Goal: Task Accomplishment & Management: Use online tool/utility

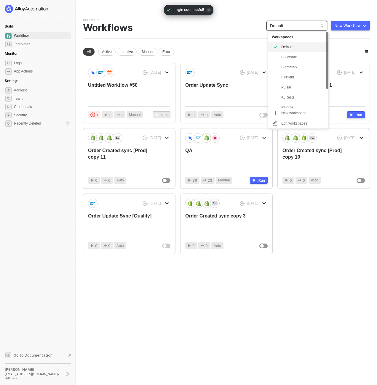
click at [317, 28] on span "Default" at bounding box center [297, 25] width 54 height 9
click at [304, 96] on div "KJRests" at bounding box center [303, 97] width 44 height 7
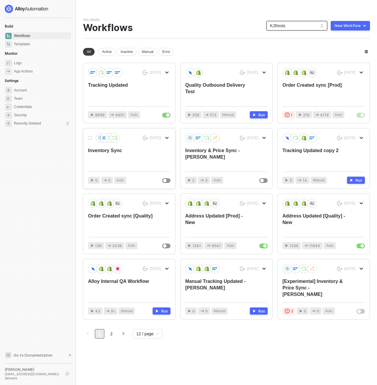
click at [126, 151] on div "Inventory Sync" at bounding box center [121, 158] width 66 height 20
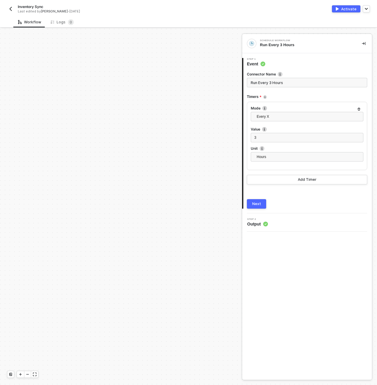
scroll to position [207, 0]
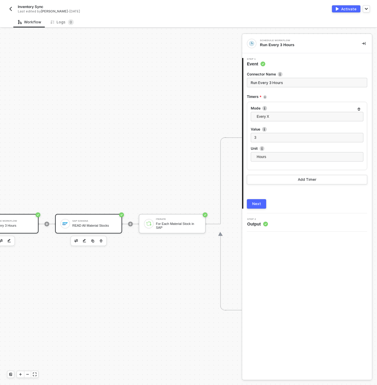
click at [108, 229] on div "SAP S/4HANA READ All Material Stocks" at bounding box center [88, 224] width 67 height 20
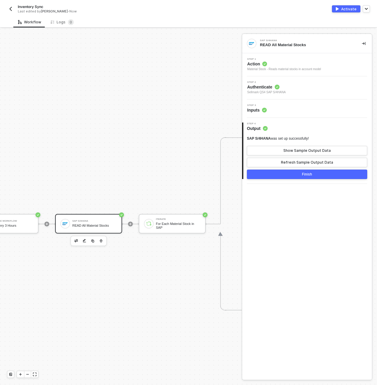
click at [276, 111] on div "Step 3 Inputs" at bounding box center [308, 108] width 128 height 9
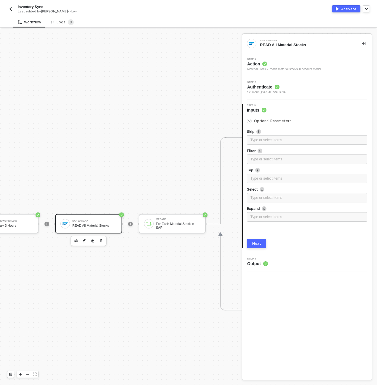
click at [259, 241] on button "Next" at bounding box center [256, 243] width 19 height 9
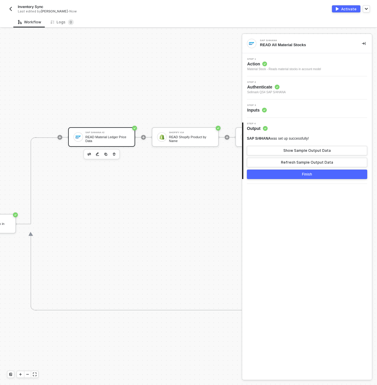
click at [123, 140] on div "READ Material Ledger Price Data" at bounding box center [107, 138] width 44 height 7
click at [62, 138] on div at bounding box center [59, 137] width 5 height 5
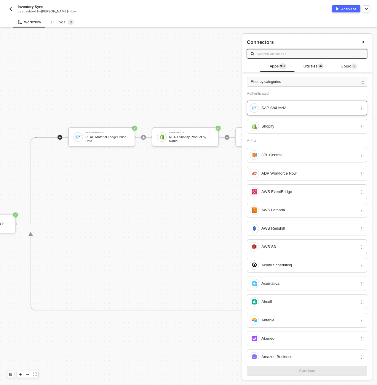
click at [295, 107] on div "SAP S/4HANA" at bounding box center [309, 108] width 96 height 7
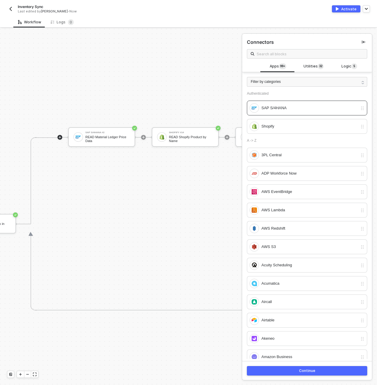
click at [324, 369] on button "Continue" at bounding box center [307, 371] width 120 height 9
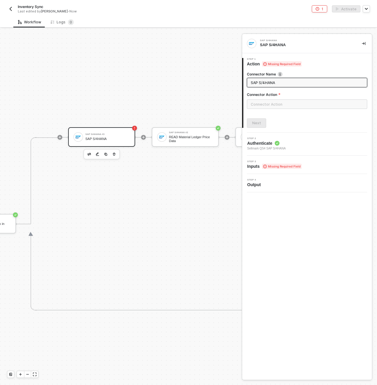
click at [262, 94] on label "Connector Action" at bounding box center [307, 94] width 120 height 5
click at [265, 103] on input "text" at bounding box center [307, 104] width 120 height 9
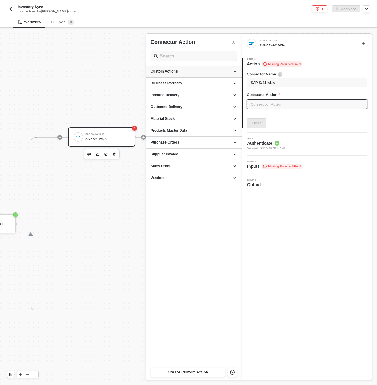
click at [233, 70] on div "Custom Actions" at bounding box center [194, 71] width 86 height 5
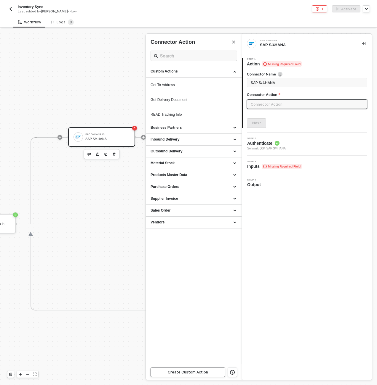
click at [204, 371] on div "Create Custom Action" at bounding box center [188, 372] width 40 height 5
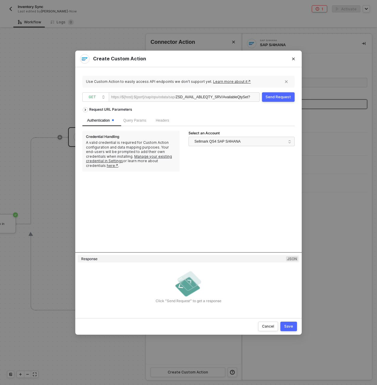
scroll to position [0, 1]
click at [138, 120] on span "Query Params" at bounding box center [134, 121] width 23 height 4
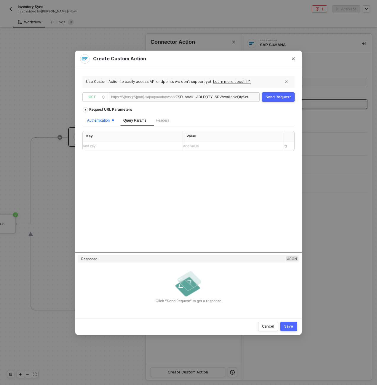
click at [102, 119] on div "Authentication" at bounding box center [100, 121] width 27 height 6
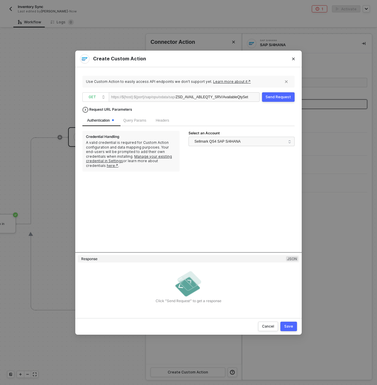
click at [103, 108] on div "Request URL Parameters" at bounding box center [110, 109] width 49 height 11
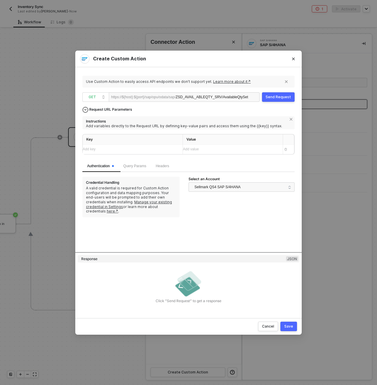
click at [121, 108] on div "Request URL Parameters" at bounding box center [110, 109] width 49 height 11
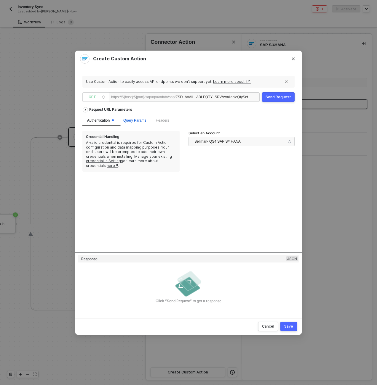
click at [139, 119] on span "Query Params" at bounding box center [134, 121] width 23 height 4
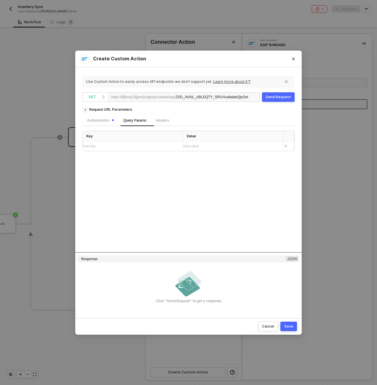
click at [136, 148] on div "Add key ﻿" at bounding box center [130, 147] width 95 height 6
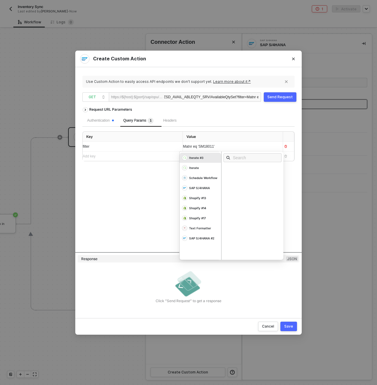
click at [126, 182] on div "Request URL Parameters Authentication Query Params 1 Headers Key Value filter M…" at bounding box center [188, 178] width 212 height 148
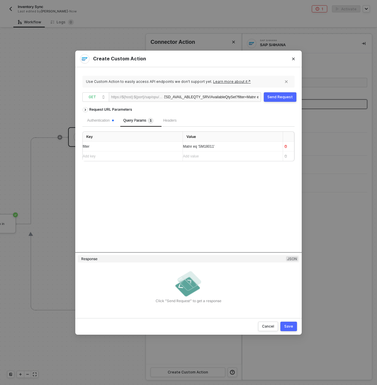
click at [290, 100] on button "Send Request" at bounding box center [280, 96] width 33 height 9
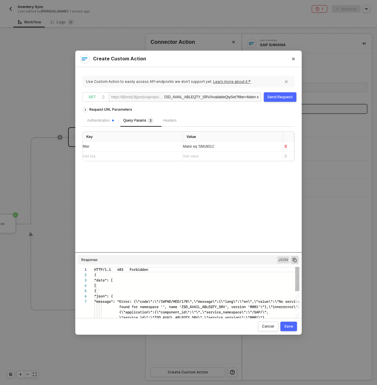
scroll to position [32, 0]
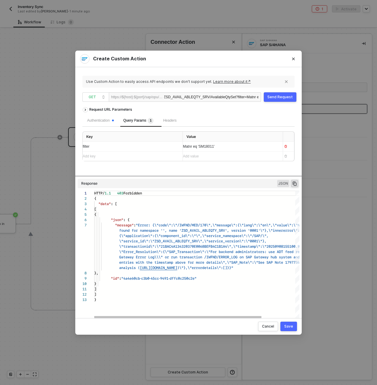
drag, startPoint x: 200, startPoint y: 252, endPoint x: 190, endPoint y: 194, distance: 59.2
click at [190, 194] on div "Request URL Parameters Authentication Query Params 1 Headers Key Value filter M…" at bounding box center [188, 206] width 212 height 204
click at [108, 118] on div "Authentication" at bounding box center [100, 121] width 27 height 6
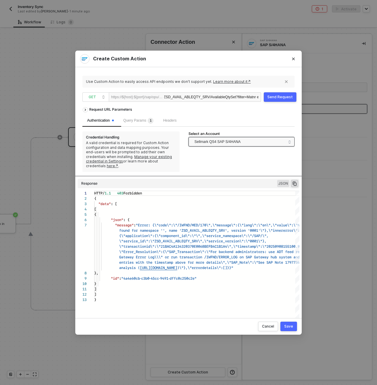
click at [228, 141] on span "Sellmark QS4 SAP S/4HANA" at bounding box center [217, 141] width 46 height 9
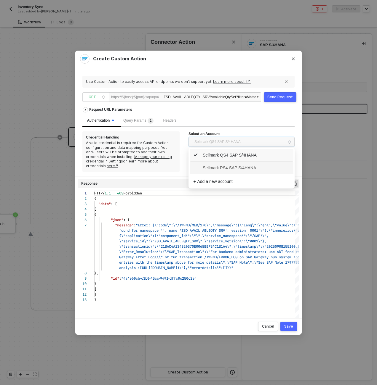
click at [229, 165] on span "Sellmark PS4 SAP S/4HANA" at bounding box center [224, 168] width 63 height 7
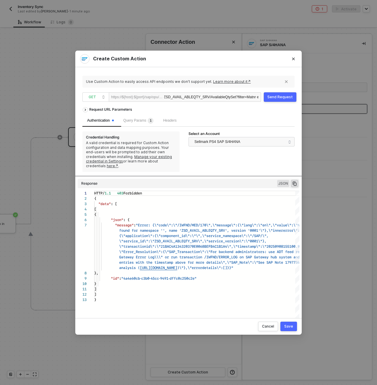
click at [270, 97] on div "Send Request" at bounding box center [279, 97] width 25 height 5
click at [243, 145] on span "Sellmark PS4 SAP S/4HANA" at bounding box center [239, 141] width 91 height 9
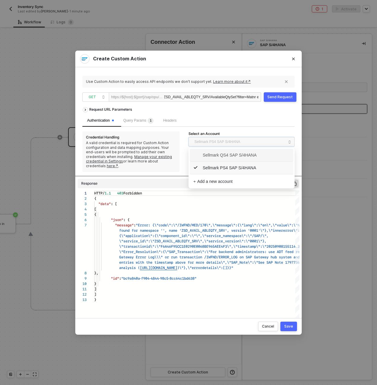
click at [242, 155] on span "Sellmark QS4 SAP S/4HANA" at bounding box center [224, 155] width 63 height 7
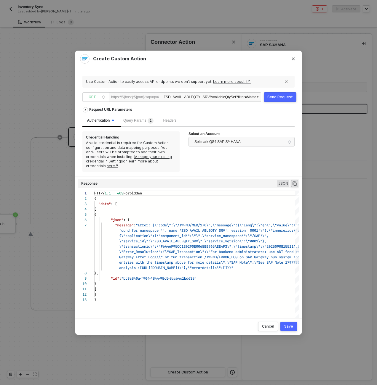
click at [199, 98] on div "ZSD_AVAIL_ABLEQTY_SRV/AvailableQtySet ?filter=Matnr eq 'SM18011'" at bounding box center [211, 97] width 94 height 9
click at [176, 99] on div "ZSD_AVAIL_ABLEQTY_SRV/AvailableQtySet ?filter=Matnr eq 'SM18011'" at bounding box center [211, 97] width 94 height 9
click at [140, 95] on div "https://${host}:${port}/sap/opu/odata/sap/" at bounding box center [138, 97] width 54 height 9
click at [170, 98] on div "ZSD_AVAILABLEQTY_SRV/AvailableQtySet ?filter=Matnr eq 'SM18011'" at bounding box center [212, 97] width 94 height 9
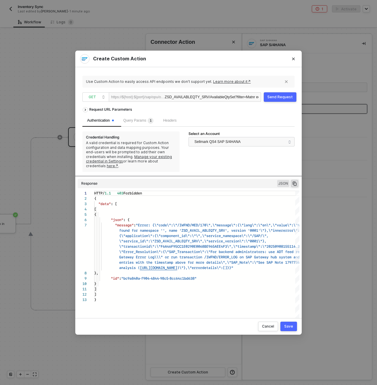
click at [253, 99] on span "?filter=Matnr eq 'SM18011'" at bounding box center [256, 97] width 42 height 4
click at [273, 97] on div "Send Request" at bounding box center [279, 97] width 25 height 5
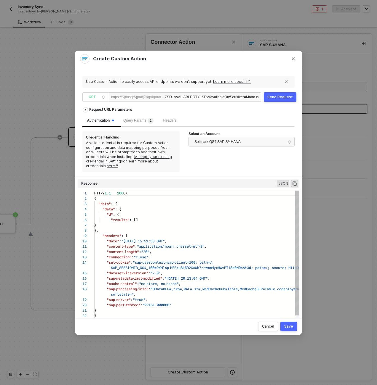
scroll to position [53, 0]
click at [254, 94] on div "ZSD_AVAILABLEQTY_SRV/AvailableQtySet ?filter=Matnr eq 'SM18011'" at bounding box center [212, 97] width 94 height 9
click at [128, 121] on span "Query Params 1" at bounding box center [138, 121] width 30 height 4
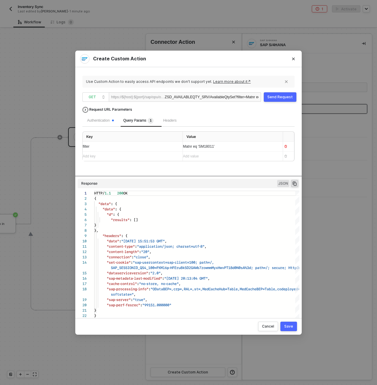
click at [122, 108] on div "Request URL Parameters" at bounding box center [110, 109] width 49 height 11
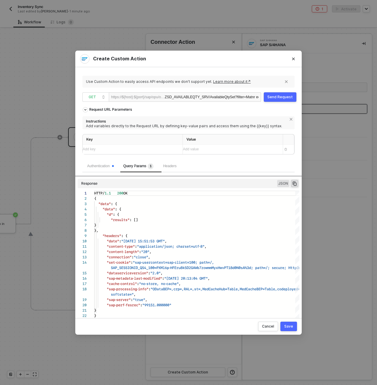
click at [117, 151] on div "Add key ﻿" at bounding box center [130, 150] width 95 height 6
click at [111, 108] on div "Request URL Parameters" at bounding box center [110, 109] width 49 height 11
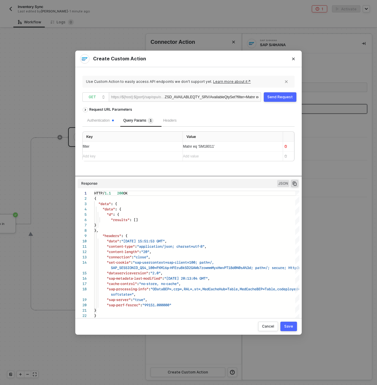
click at [110, 161] on div "Add key ﻿" at bounding box center [130, 156] width 95 height 9
click at [225, 144] on div "Matnr eq 'SM18011'" at bounding box center [230, 147] width 95 height 6
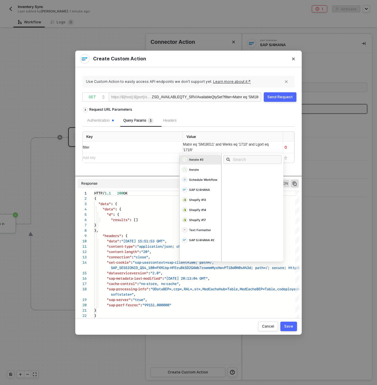
click at [277, 100] on button "Send Request" at bounding box center [280, 96] width 33 height 9
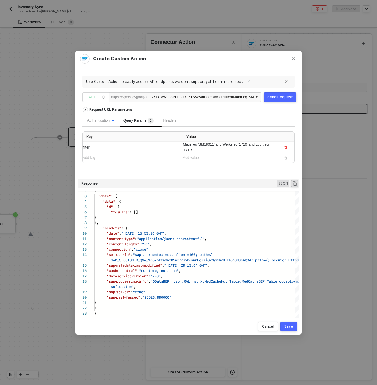
click at [226, 95] on span "?filter=Matnr eq 'SM18011' and Werks eq '1710' and Lgort eq '171R'" at bounding box center [275, 97] width 107 height 4
click at [260, 123] on div "Authentication Query Params 1 Headers" at bounding box center [188, 121] width 212 height 12
click at [293, 323] on button "Save" at bounding box center [288, 326] width 17 height 9
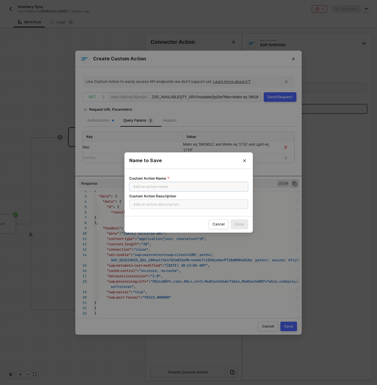
click at [199, 187] on input "Custom Action Name" at bounding box center [188, 186] width 119 height 9
type input "READ Available Quantity"
paste input "READ Available Quantity"
type input "READ Available Quantitie"
type input "READ Available Quantities"
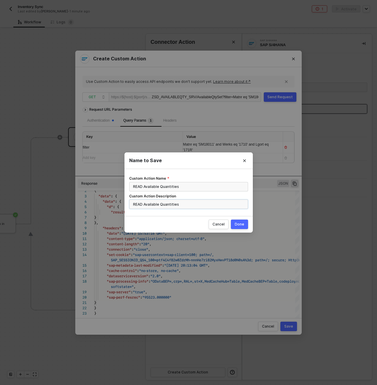
type input "READ Available Quantities"
click at [231, 220] on button "Done" at bounding box center [239, 224] width 17 height 9
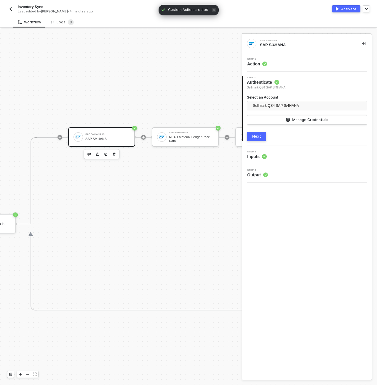
click at [110, 140] on div "SAP S/4HANA" at bounding box center [107, 139] width 44 height 4
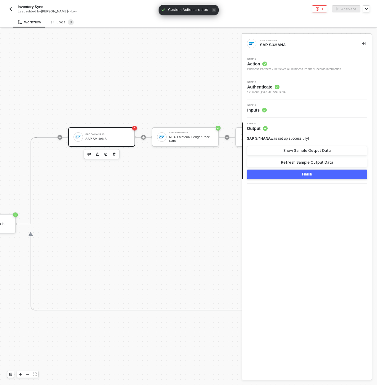
click at [291, 105] on div "Step 3 Inputs" at bounding box center [308, 108] width 128 height 9
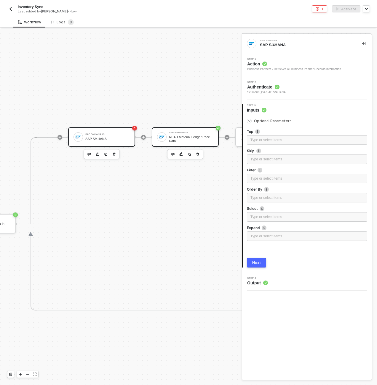
click at [197, 132] on div "SAP S/4HANA #2" at bounding box center [191, 133] width 44 height 2
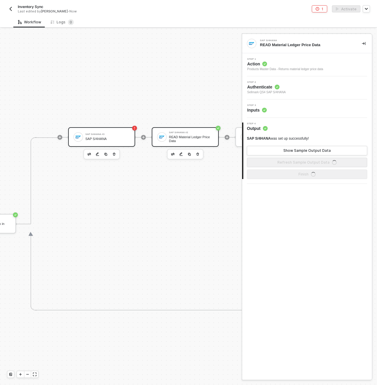
click at [94, 136] on div "SAP S/4HANA #3 SAP S/4HANA" at bounding box center [107, 137] width 44 height 11
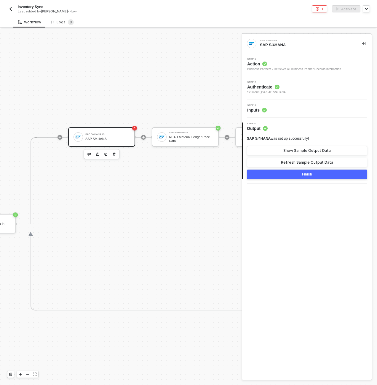
click at [304, 69] on div "Business Partners - Retrieves all Business Partner Records Information" at bounding box center [294, 69] width 94 height 5
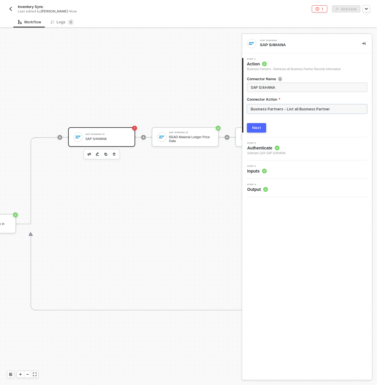
click at [283, 109] on input "Business Partners - List all Business Partner" at bounding box center [307, 108] width 120 height 9
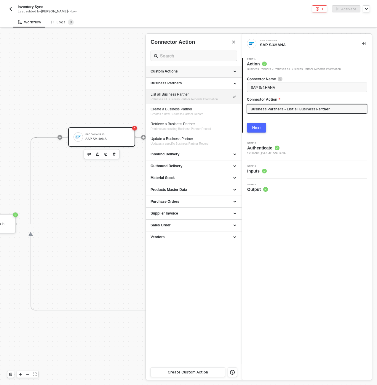
click at [185, 73] on div "Custom Actions" at bounding box center [194, 71] width 86 height 5
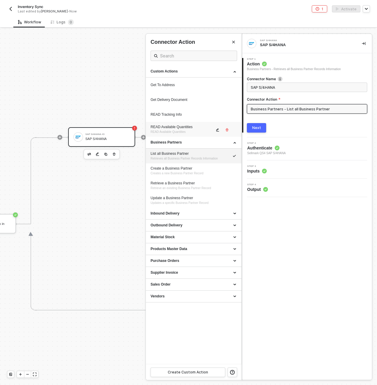
click at [182, 128] on div "READ Available Quantities" at bounding box center [183, 127] width 64 height 5
type input "READ Available Quantities"
type input "Custom - READ Available Quantities"
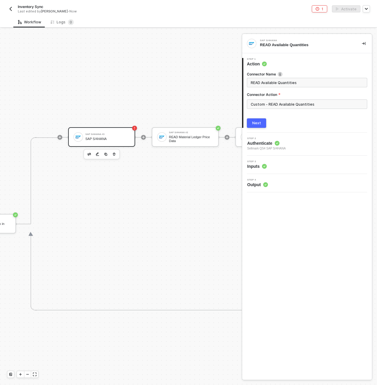
click at [258, 121] on div "Next" at bounding box center [256, 123] width 9 height 5
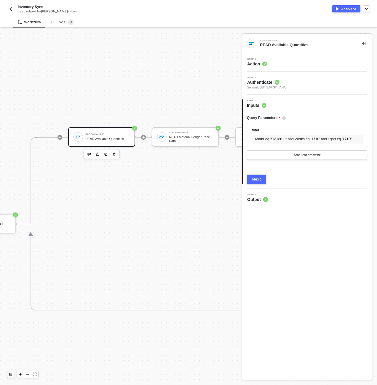
scroll to position [220, 36]
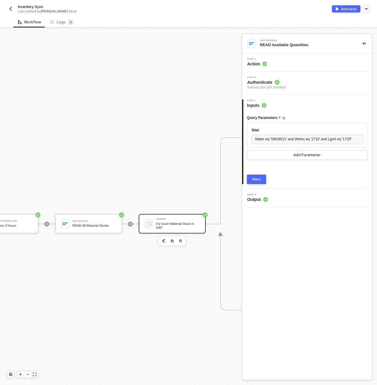
click at [159, 227] on div "For Each Material Stock in SAP" at bounding box center [178, 225] width 44 height 7
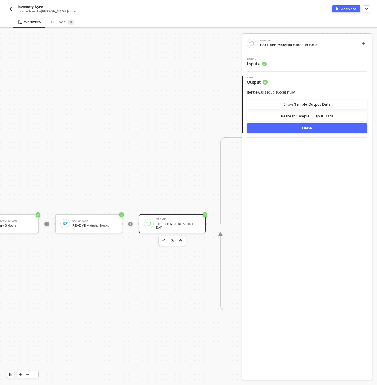
click at [283, 106] on button "Show Sample Output Data" at bounding box center [307, 104] width 120 height 9
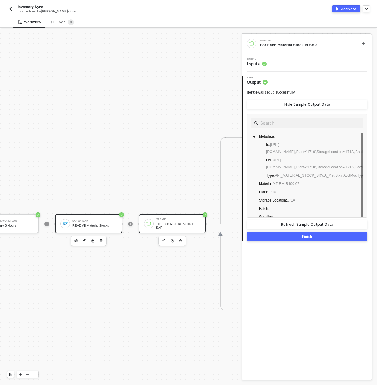
click at [98, 227] on div "READ All Material Stocks" at bounding box center [94, 226] width 44 height 4
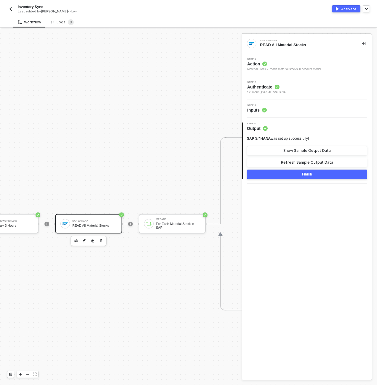
click at [289, 55] on div "Step 1 Action Material Stock - Reads material stocks in account model" at bounding box center [307, 64] width 130 height 23
click at [291, 62] on span "Action" at bounding box center [284, 64] width 74 height 6
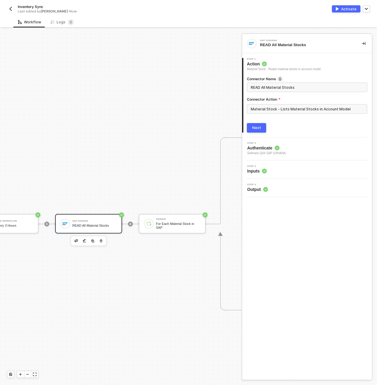
click at [252, 127] on button "Next" at bounding box center [256, 127] width 19 height 9
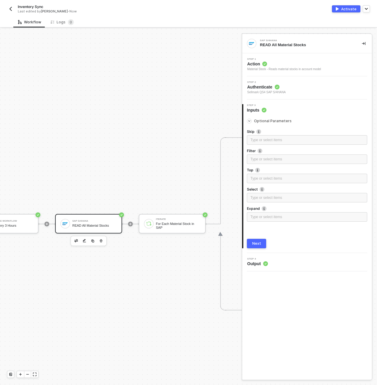
click at [260, 239] on button "Next" at bounding box center [256, 243] width 19 height 9
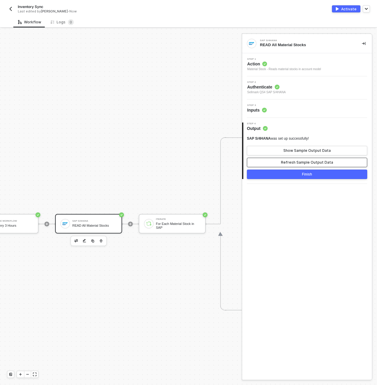
click at [300, 160] on div "Refresh Sample Output Data" at bounding box center [307, 162] width 52 height 5
click at [303, 152] on div "Show Sample Output Data" at bounding box center [306, 150] width 47 height 5
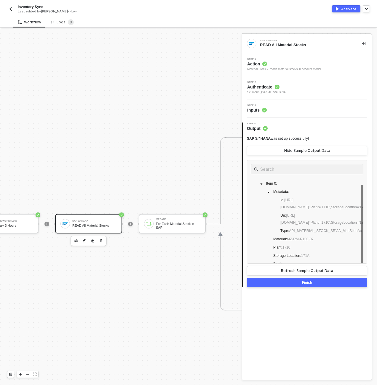
scroll to position [9, 0]
drag, startPoint x: 289, startPoint y: 245, endPoint x: 315, endPoint y: 247, distance: 25.9
click at [315, 242] on span "Material : MZ-RM-R100-07" at bounding box center [293, 238] width 43 height 7
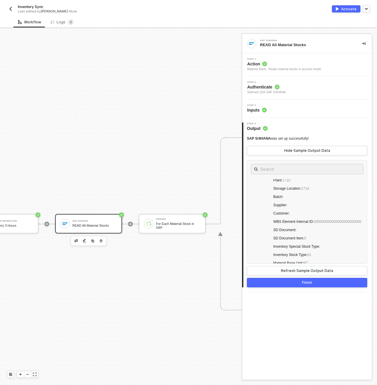
click at [12, 4] on div "Inventory Sync Last edited by Scott Cogswell - Now" at bounding box center [97, 8] width 181 height 9
click at [12, 6] on button "button" at bounding box center [10, 8] width 7 height 7
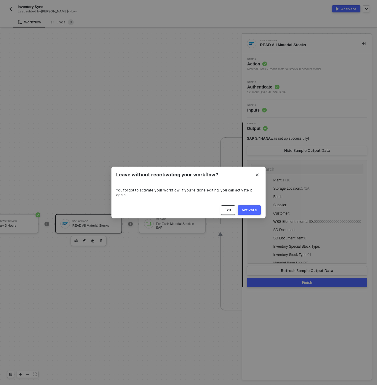
click at [230, 209] on div "Exit" at bounding box center [228, 210] width 7 height 5
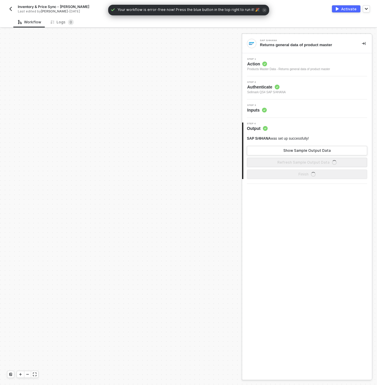
scroll to position [244, 0]
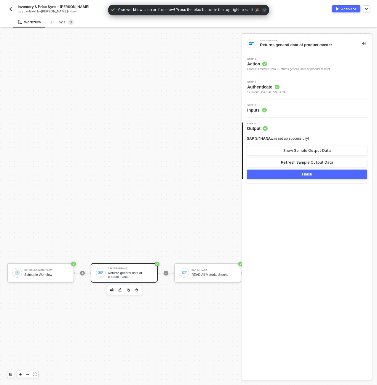
click at [29, 9] on div "Last edited by [PERSON_NAME] - Now" at bounding box center [96, 11] width 157 height 4
click at [29, 5] on span "Inventory & Price Sync - [PERSON_NAME]" at bounding box center [53, 6] width 71 height 5
click at [29, 5] on input "Inventory & Price Sync - [PERSON_NAME]" at bounding box center [68, 6] width 101 height 7
type input "Price Sync"
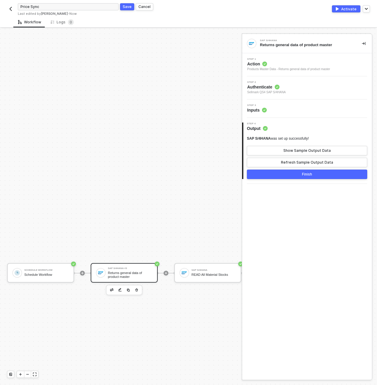
click button "Save" at bounding box center [127, 6] width 14 height 7
click at [172, 275] on div at bounding box center [166, 273] width 79 height 46
click at [181, 272] on div at bounding box center [184, 272] width 9 height 9
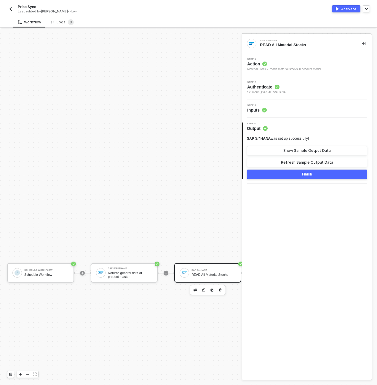
scroll to position [244, 107]
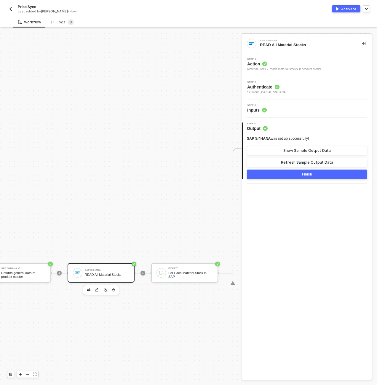
click at [309, 114] on div "Step 3 Inputs" at bounding box center [307, 109] width 130 height 18
click at [309, 109] on div "Step 3 Inputs" at bounding box center [308, 108] width 128 height 9
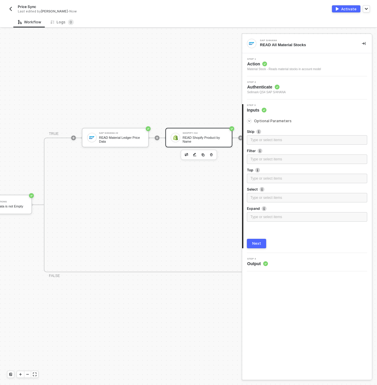
scroll to position [188, 415]
click at [70, 139] on icon "icon-play" at bounding box center [71, 138] width 4 height 4
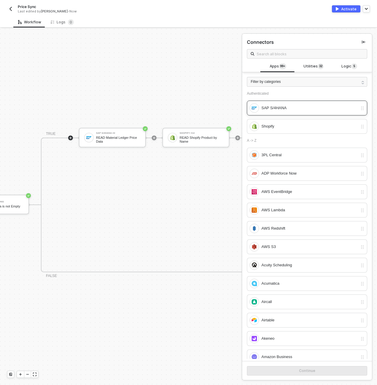
click at [274, 111] on div "SAP S/4HANA" at bounding box center [309, 108] width 96 height 7
click at [277, 372] on button "Continue" at bounding box center [307, 371] width 120 height 9
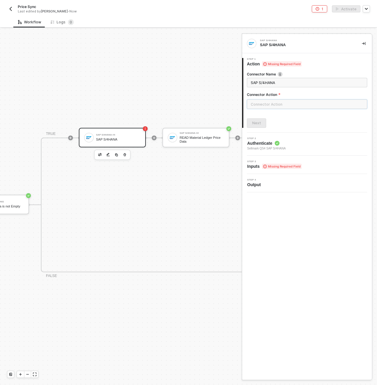
click at [261, 105] on input "text" at bounding box center [307, 104] width 120 height 9
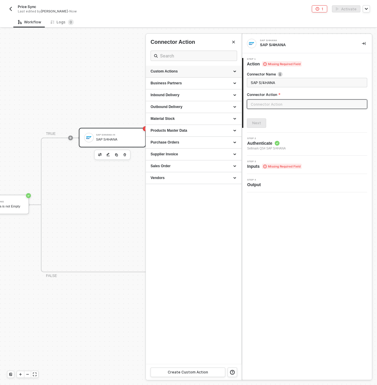
click at [182, 75] on div "Custom Actions" at bounding box center [194, 72] width 96 height 12
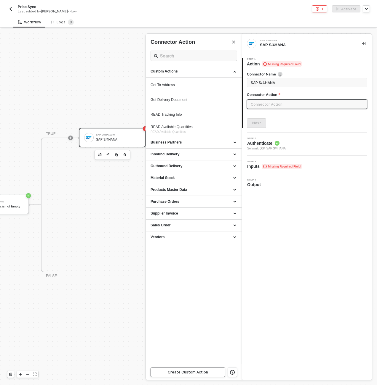
click at [207, 370] on button "Create Custom Action" at bounding box center [188, 372] width 75 height 9
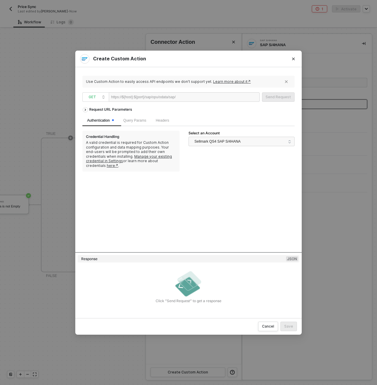
click at [192, 96] on div at bounding box center [194, 97] width 36 height 9
paste div
click at [113, 109] on div "Request URL Parameters" at bounding box center [110, 109] width 49 height 11
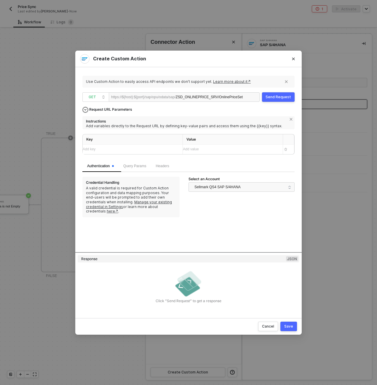
click at [117, 112] on div "Request URL Parameters" at bounding box center [110, 109] width 49 height 11
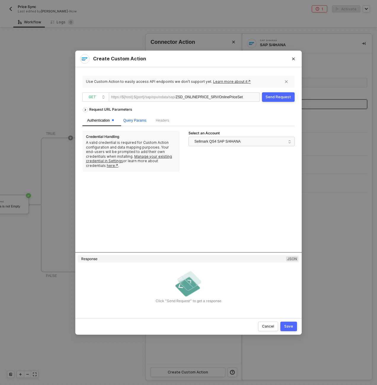
click at [134, 121] on span "Query Params" at bounding box center [134, 121] width 23 height 4
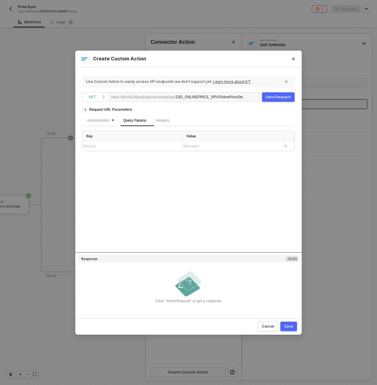
click at [104, 144] on div "Add key ﻿" at bounding box center [130, 147] width 95 height 6
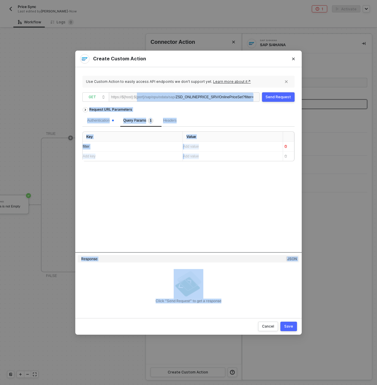
drag, startPoint x: 140, startPoint y: 96, endPoint x: 309, endPoint y: 98, distance: 168.6
click at [315, 97] on div "Create Custom Action Use Custom Action to easily access API endpoints we don’t …" at bounding box center [188, 192] width 377 height 385
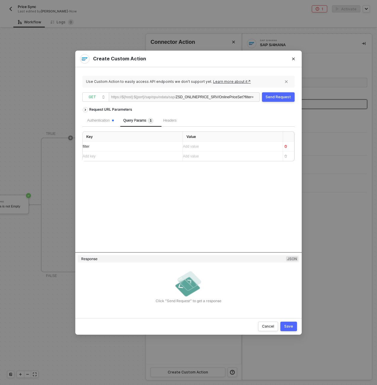
drag, startPoint x: 309, startPoint y: 98, endPoint x: 238, endPoint y: 98, distance: 70.8
click at [238, 98] on div "ZSD_ONLINEPRICE_SRV/OnlinePriceSet ?filter=" at bounding box center [215, 97] width 78 height 9
click at [255, 151] on div "Add value ﻿" at bounding box center [230, 146] width 95 height 9
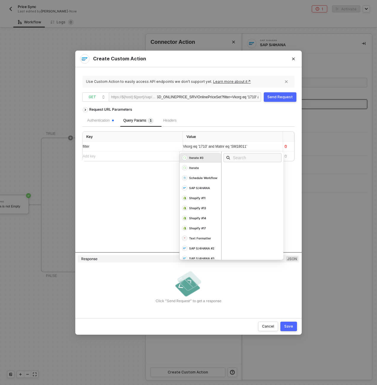
click at [279, 98] on div "Send Request" at bounding box center [279, 97] width 25 height 5
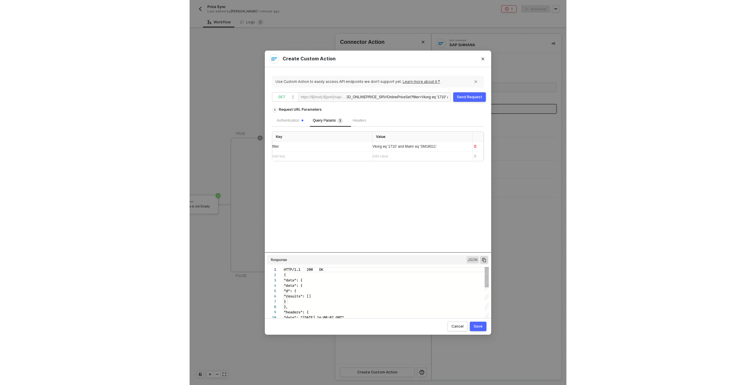
scroll to position [53, 0]
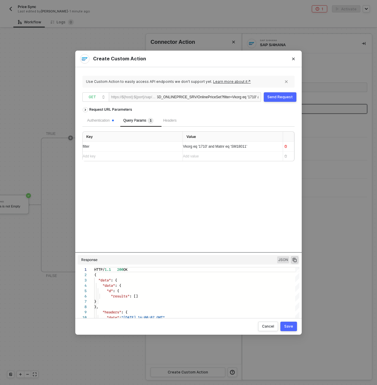
click at [289, 327] on div "Save" at bounding box center [288, 326] width 9 height 5
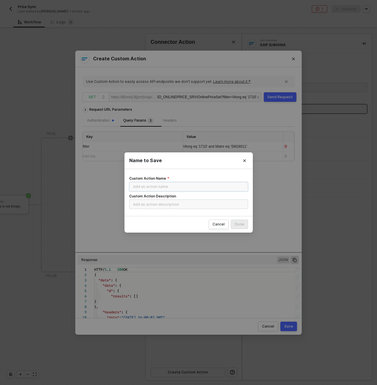
click at [139, 184] on input "Custom Action Name" at bounding box center [188, 186] width 119 height 9
type input "READ Online Price"
paste input "Vkorg eq '1710' and Matnr eq ‘SM18011’"
type input "Vkorg eq '1710' and Matnr eq ‘SM18011’"
type input "READ Online Price"
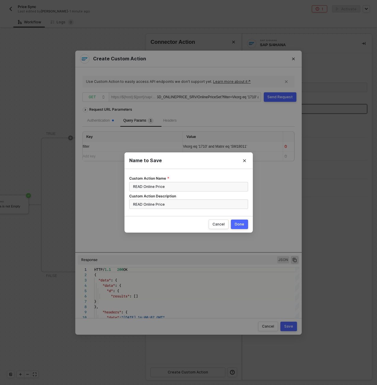
click at [231, 220] on button "Done" at bounding box center [239, 224] width 17 height 9
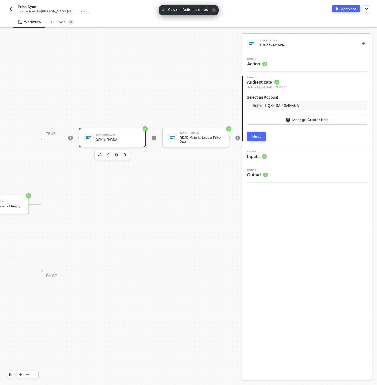
click at [263, 128] on div "Select an Account Sellmark QS4 SAP S/4HANA Manage Credentials" at bounding box center [307, 113] width 120 height 37
click at [262, 133] on button "Next" at bounding box center [256, 136] width 19 height 9
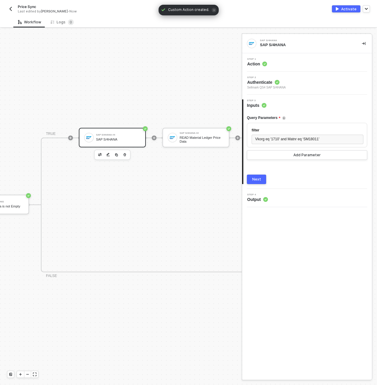
click at [260, 183] on button "Next" at bounding box center [256, 179] width 19 height 9
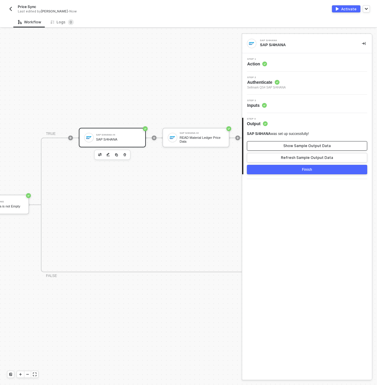
click at [302, 145] on div "Show Sample Output Data" at bounding box center [306, 146] width 47 height 5
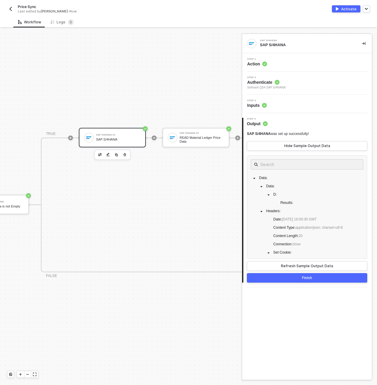
click at [309, 280] on div "Finish" at bounding box center [307, 278] width 10 height 5
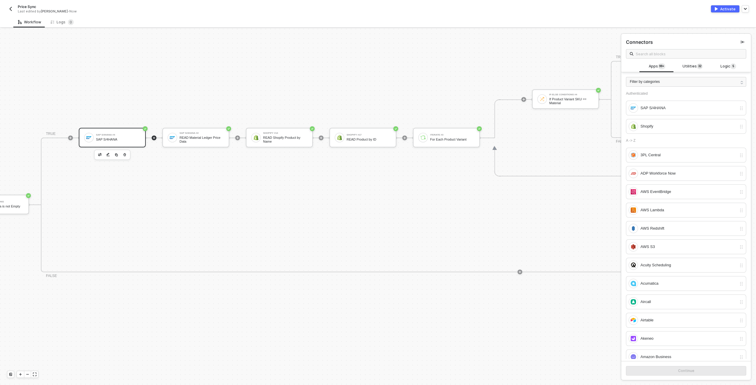
click at [109, 131] on div "SAP S/4HANA #4 SAP S/4HANA" at bounding box center [112, 138] width 67 height 20
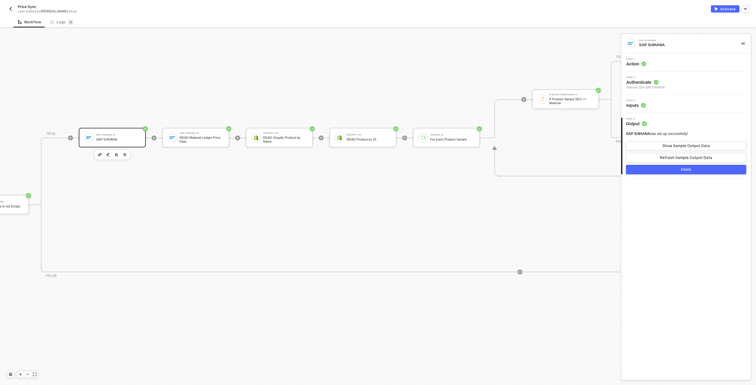
click at [377, 65] on div "Step 1 Action" at bounding box center [687, 62] width 128 height 9
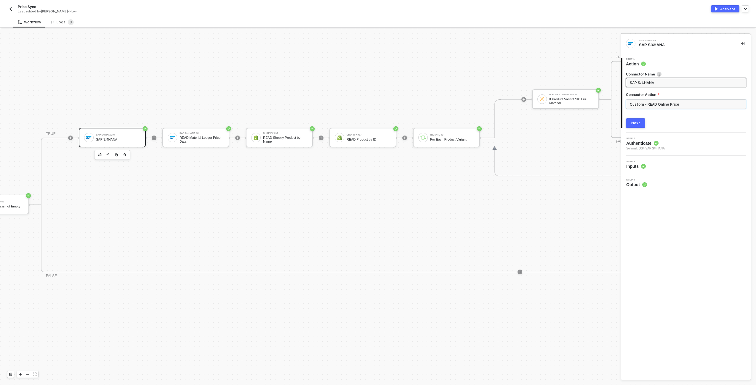
click at [377, 104] on input "Custom - READ Online Price" at bounding box center [686, 104] width 120 height 9
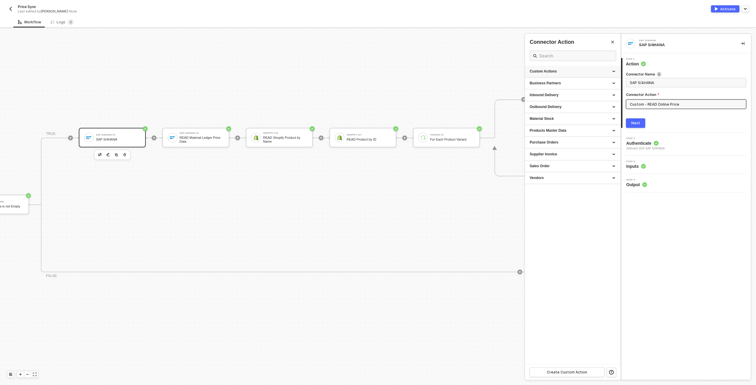
click at [377, 73] on div "Custom Actions" at bounding box center [573, 71] width 86 height 5
click at [377, 144] on icon "icon-edit" at bounding box center [597, 145] width 4 height 4
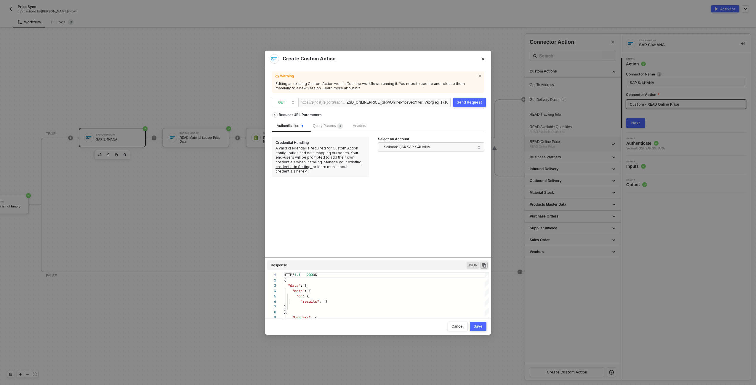
click at [357, 105] on div "ZSD_ONLINEPRICE_SRV/OnlinePriceSet ?filter=Vkorg eq '1710' and Matnr eq ‘SM1801…" at bounding box center [397, 102] width 101 height 9
drag, startPoint x: 355, startPoint y: 102, endPoint x: 465, endPoint y: 97, distance: 110.3
click at [377, 97] on div "Warning Editing an existing Custom Action won’t affect the workflows running it…" at bounding box center [378, 192] width 212 height 237
click at [377, 103] on div "Send Request" at bounding box center [469, 102] width 25 height 5
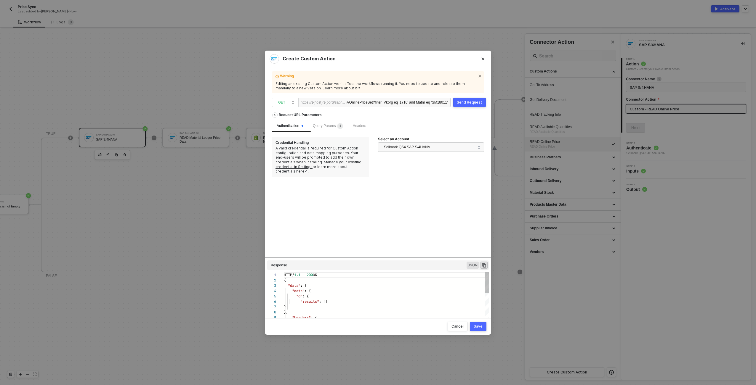
scroll to position [53, 0]
click at [377, 258] on div "Request URL Parameters Authentication Query Params 1 Headers Credential Handlin…" at bounding box center [378, 212] width 212 height 204
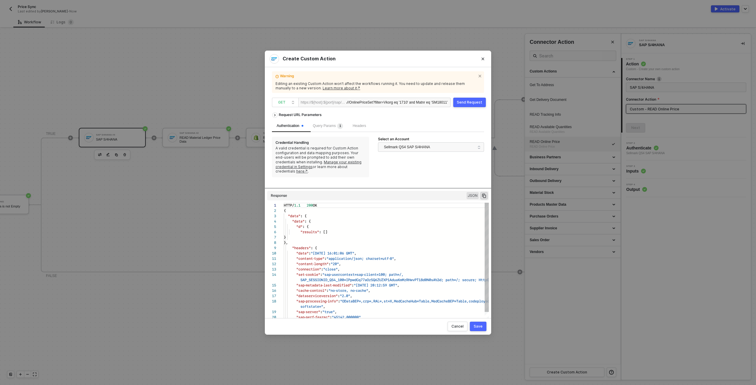
drag, startPoint x: 380, startPoint y: 258, endPoint x: 378, endPoint y: 207, distance: 51.3
click at [377, 207] on div "Request URL Parameters Authentication Query Params 1 Headers Credential Handlin…" at bounding box center [378, 212] width 212 height 204
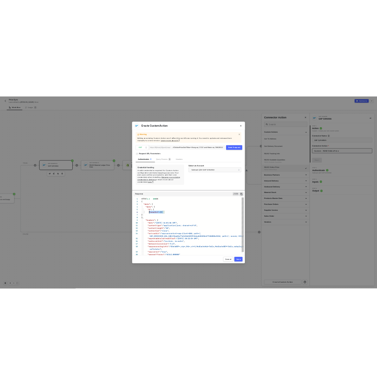
scroll to position [27, 13]
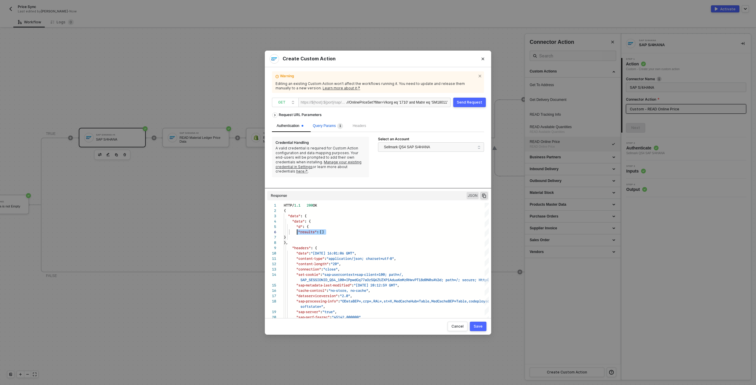
click at [334, 127] on span "Query Params 1" at bounding box center [328, 126] width 30 height 4
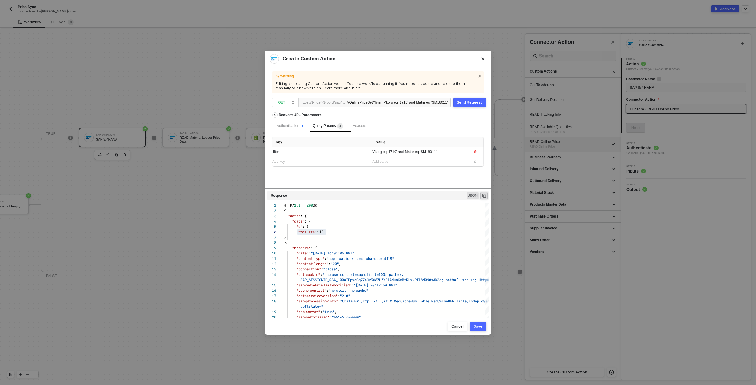
click at [377, 151] on span "Vkorg eq '1710' and Matnr eq ‘SM18011’" at bounding box center [404, 152] width 64 height 4
click at [324, 181] on div "Request URL Parameters Authentication Query Params 1 Headers Key Value filter V…" at bounding box center [378, 149] width 212 height 79
click at [277, 129] on div "Authentication" at bounding box center [290, 126] width 27 height 6
